Goal: Transaction & Acquisition: Book appointment/travel/reservation

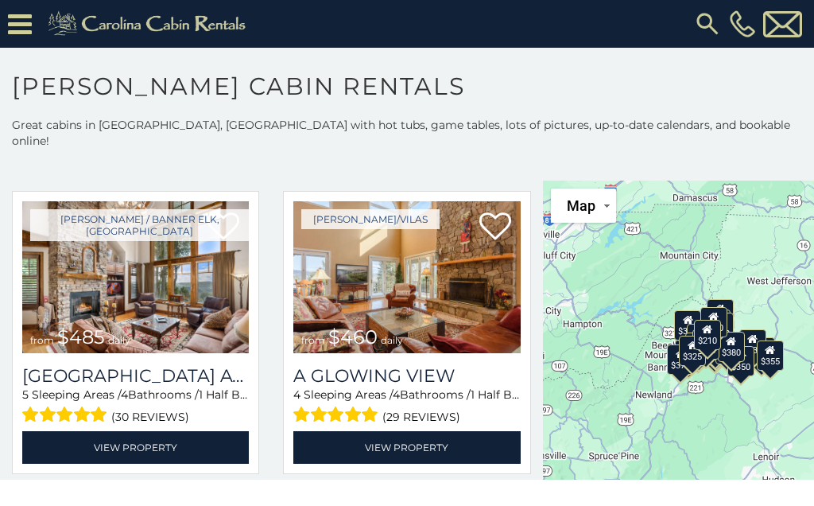
scroll to position [1859, 0]
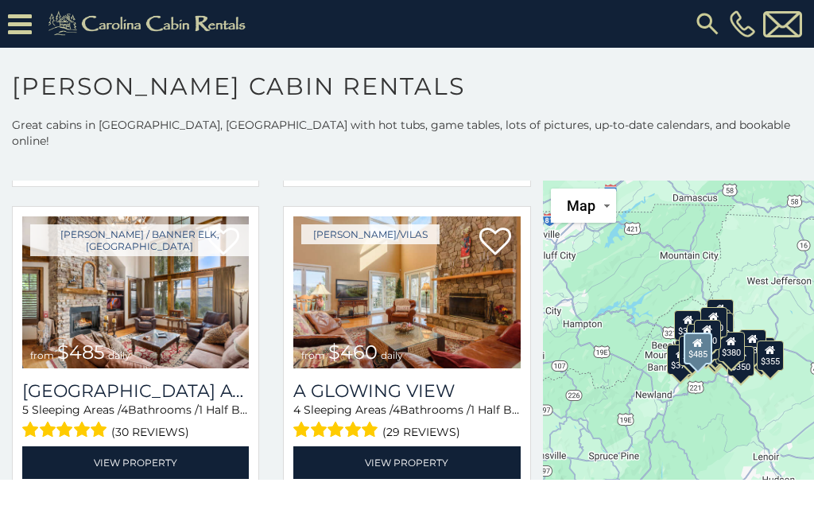
click at [178, 321] on img at bounding box center [135, 292] width 227 height 152
click at [183, 304] on img at bounding box center [135, 292] width 227 height 152
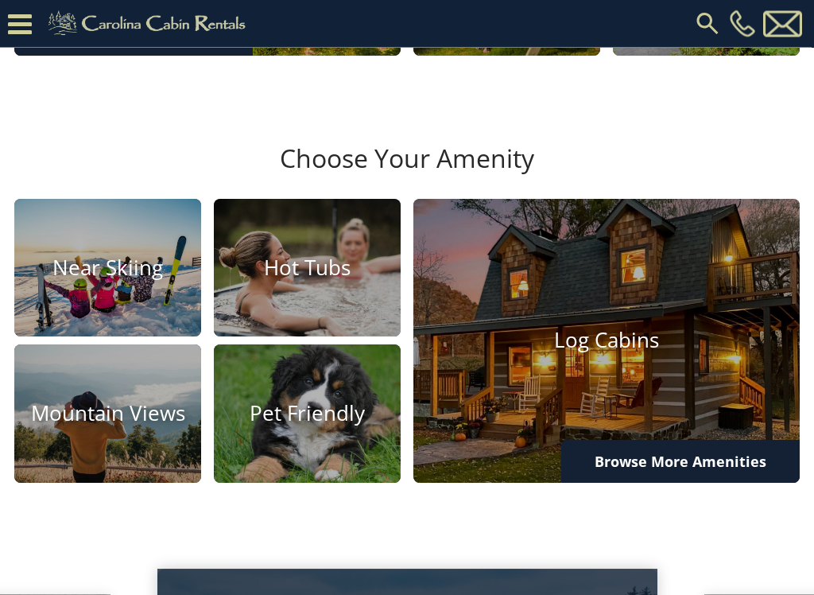
scroll to position [811, 0]
click at [144, 426] on h4 "Mountain Views" at bounding box center [107, 413] width 187 height 25
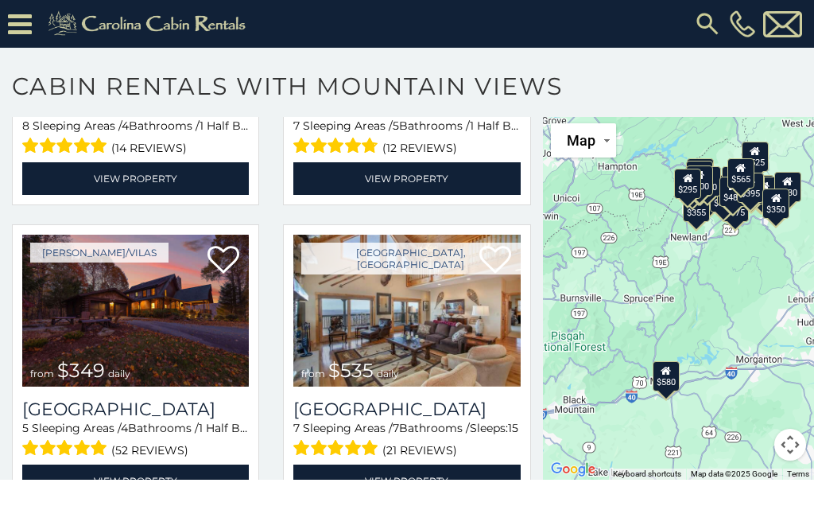
scroll to position [267, 0]
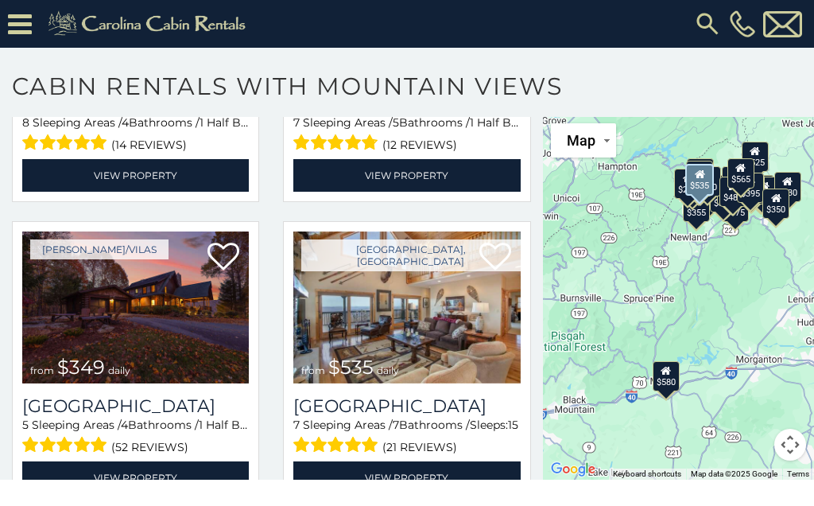
click at [444, 358] on img at bounding box center [406, 307] width 227 height 152
click at [440, 323] on img at bounding box center [406, 307] width 227 height 152
click at [359, 452] on span at bounding box center [336, 444] width 86 height 25
click at [476, 432] on div "(21 reviews)" at bounding box center [406, 444] width 227 height 25
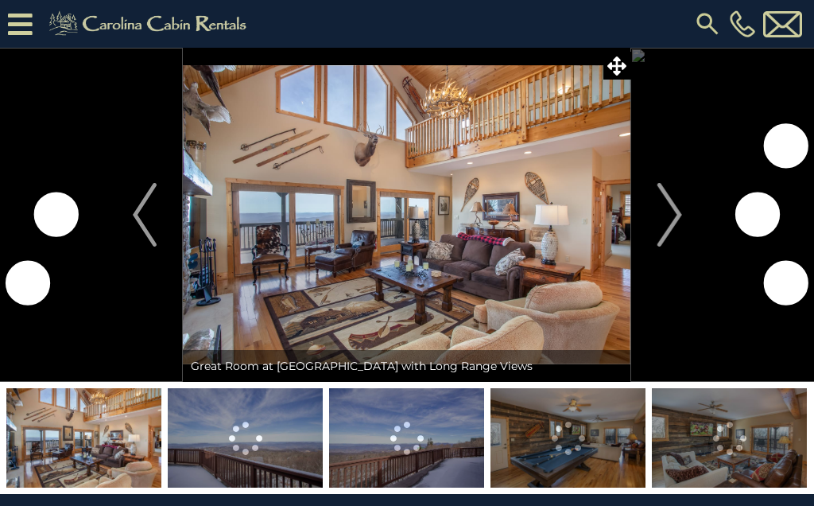
click at [679, 226] on img "Next" at bounding box center [669, 215] width 24 height 64
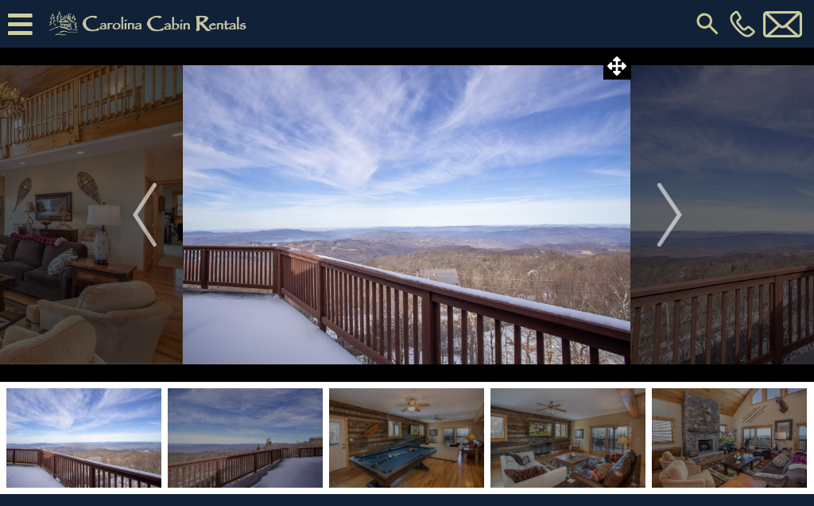
click at [684, 223] on button "Next" at bounding box center [669, 215] width 77 height 334
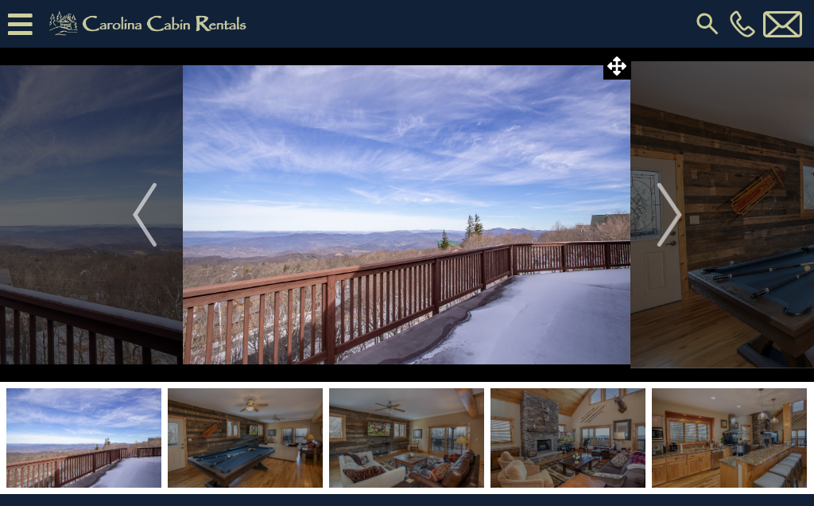
click at [667, 222] on img "Next" at bounding box center [669, 215] width 24 height 64
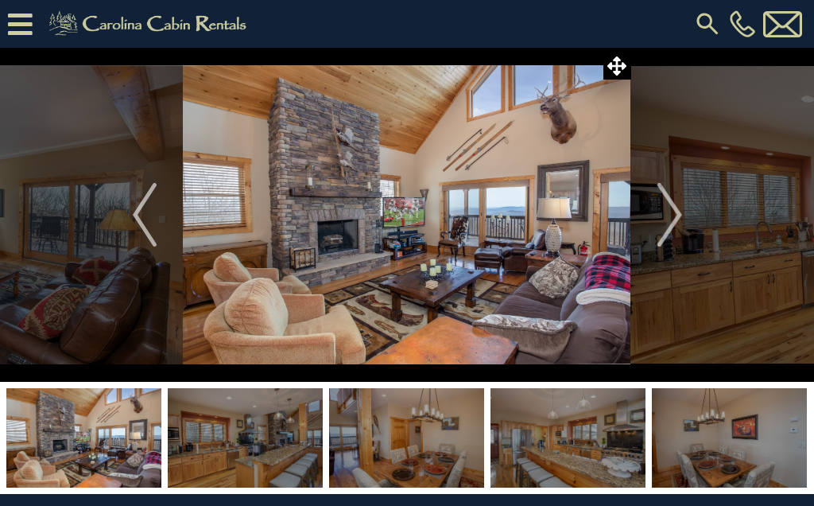
click at [674, 219] on img "Next" at bounding box center [669, 215] width 24 height 64
click at [683, 224] on button "Next" at bounding box center [669, 215] width 77 height 334
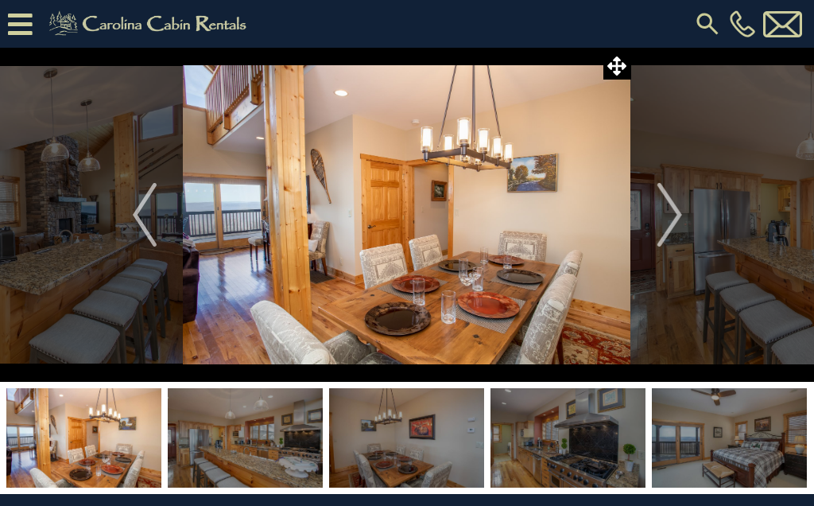
click at [665, 210] on img "Next" at bounding box center [669, 215] width 24 height 64
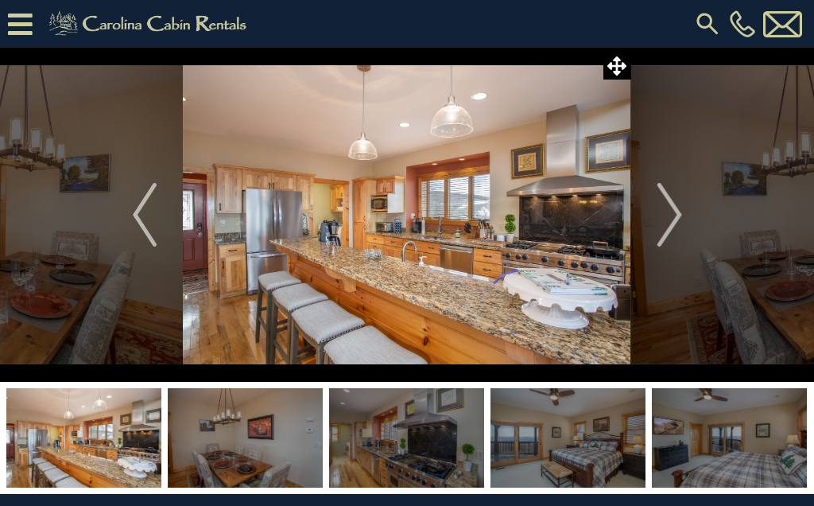
click at [684, 219] on button "Next" at bounding box center [669, 215] width 77 height 334
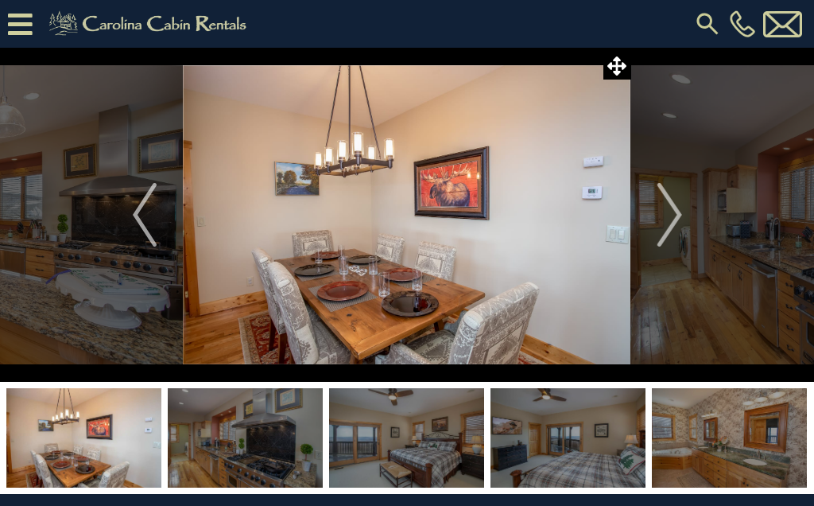
click at [676, 220] on img "Next" at bounding box center [669, 215] width 24 height 64
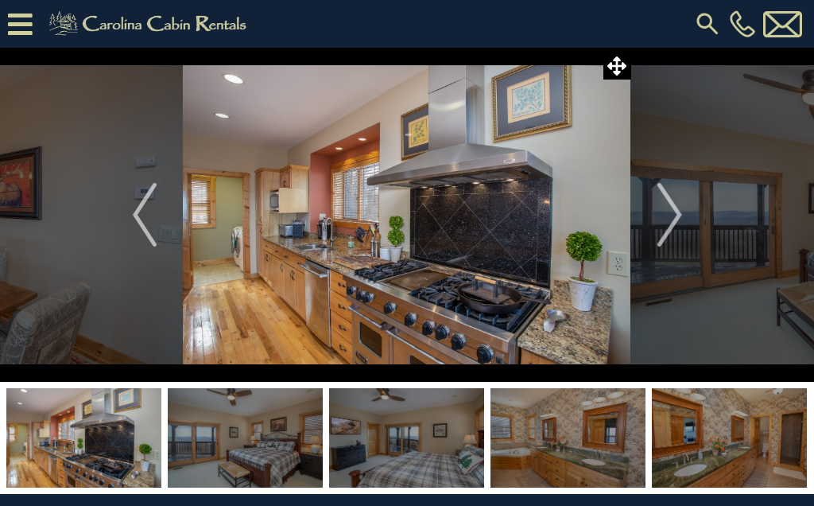
click at [684, 215] on button "Next" at bounding box center [669, 215] width 77 height 334
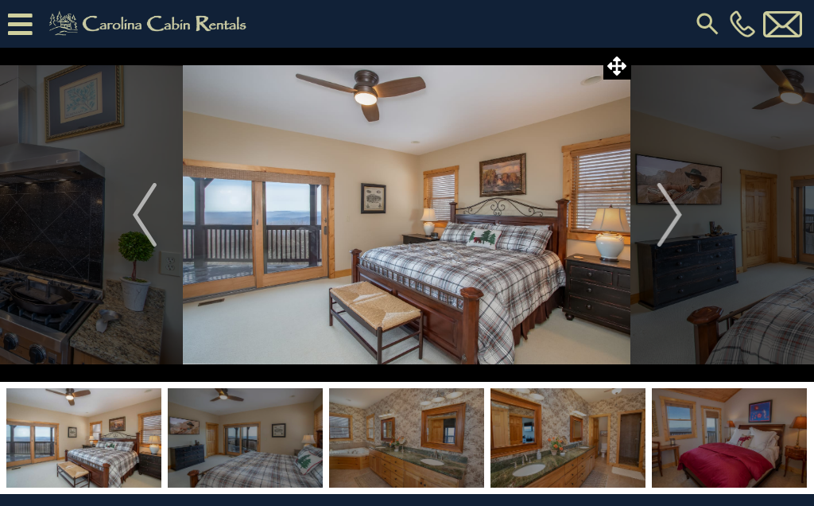
click at [681, 219] on img "Next" at bounding box center [669, 215] width 24 height 64
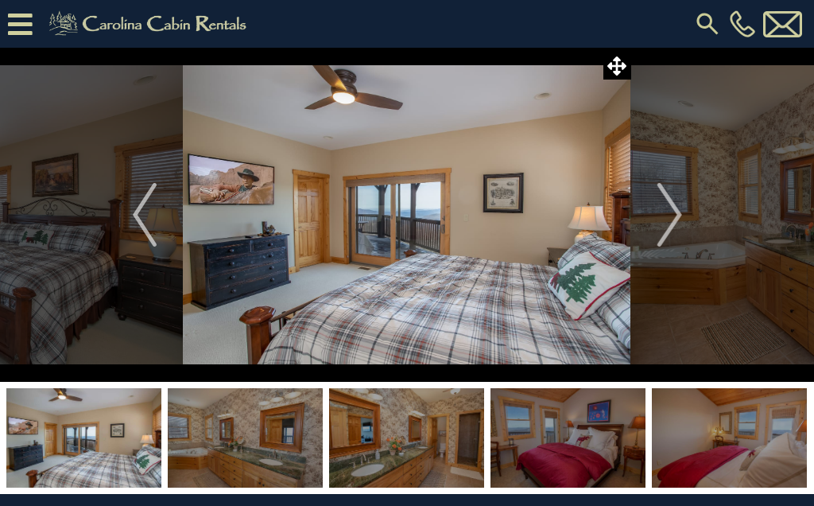
click at [668, 231] on img "Next" at bounding box center [669, 215] width 24 height 64
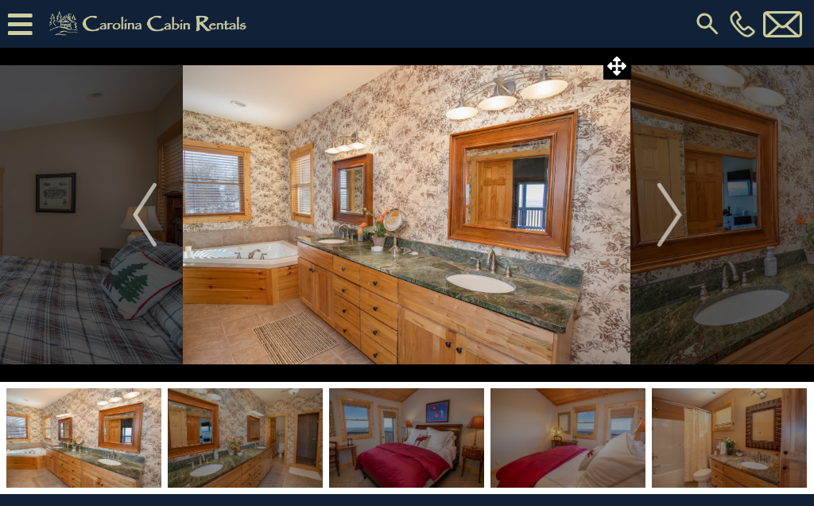
click at [684, 222] on button "Next" at bounding box center [669, 215] width 77 height 334
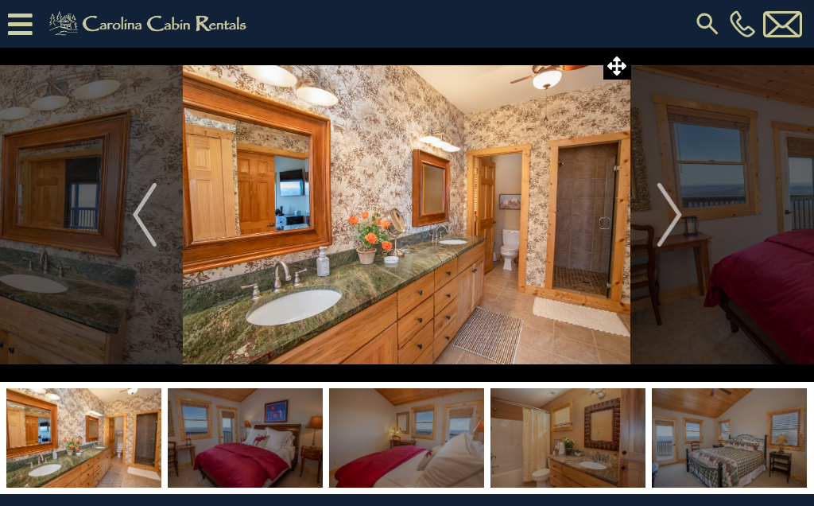
click at [684, 220] on button "Next" at bounding box center [669, 215] width 77 height 334
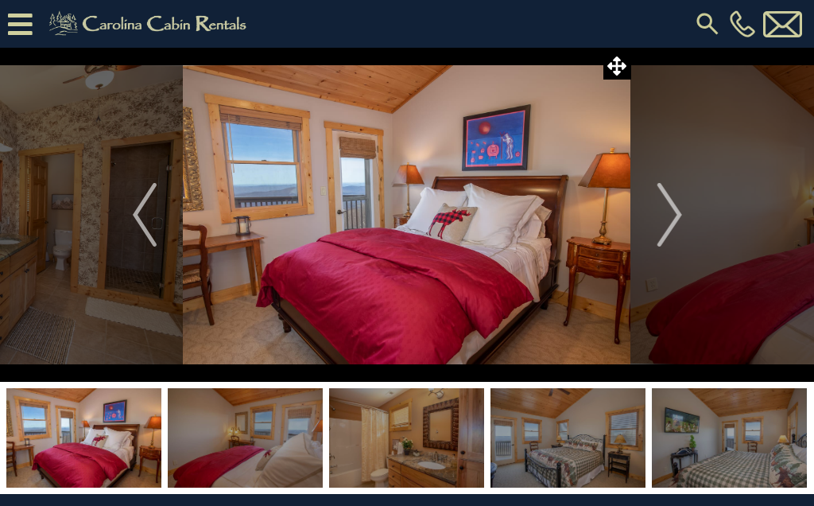
click at [687, 219] on button "Next" at bounding box center [669, 215] width 77 height 334
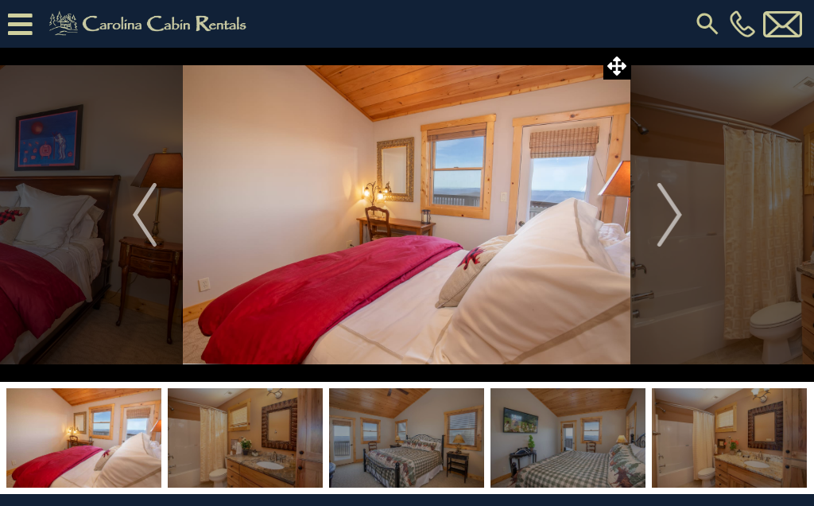
click at [679, 216] on img "Next" at bounding box center [669, 215] width 24 height 64
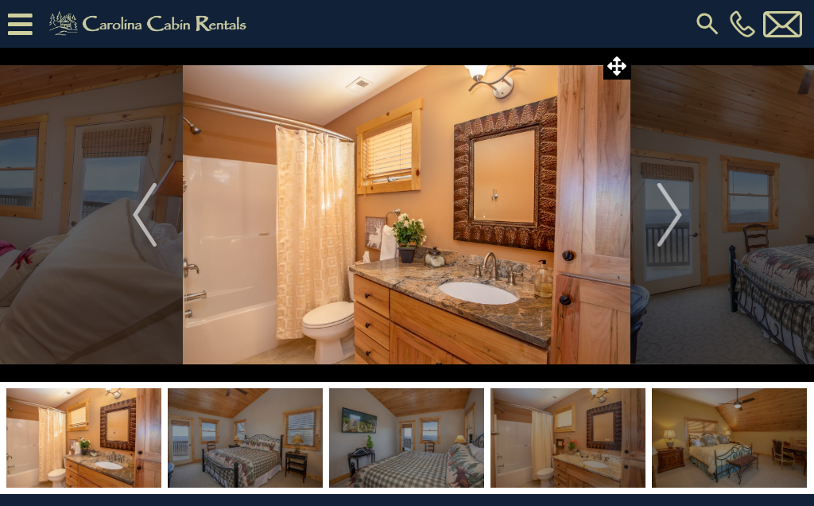
click at [689, 211] on button "Next" at bounding box center [669, 215] width 77 height 334
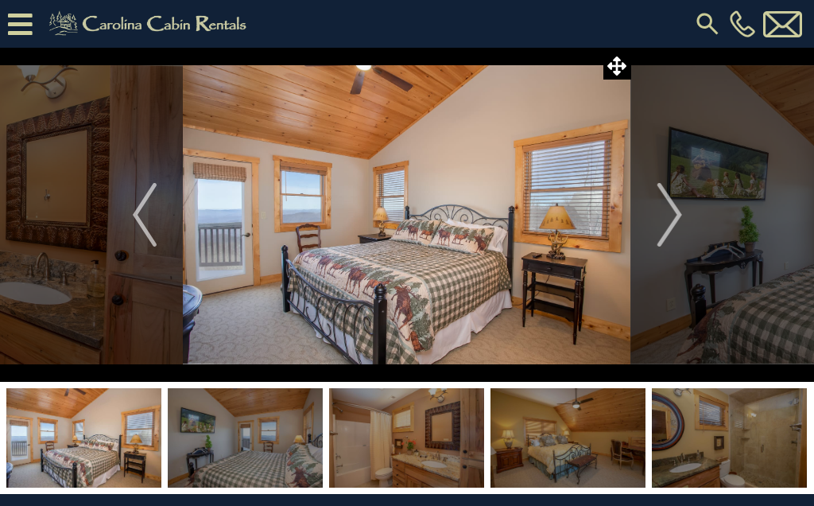
click at [688, 214] on button "Next" at bounding box center [669, 215] width 77 height 334
